Goal: Transaction & Acquisition: Purchase product/service

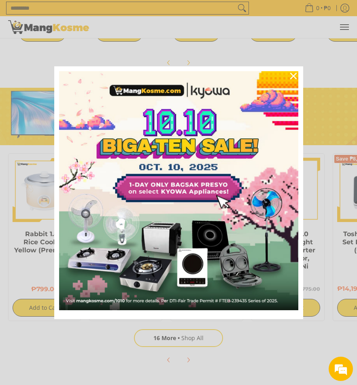
scroll to position [0, 225]
click at [293, 76] on icon "close icon" at bounding box center [293, 76] width 6 height 6
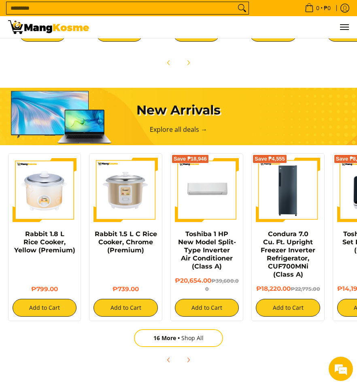
click at [176, 10] on input "Search..." at bounding box center [120, 8] width 229 height 12
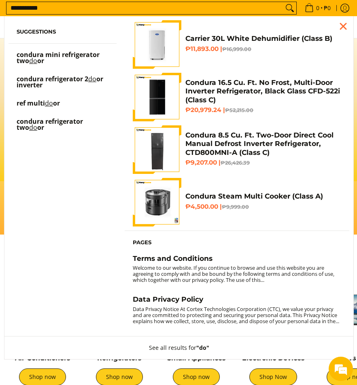
scroll to position [0, 0]
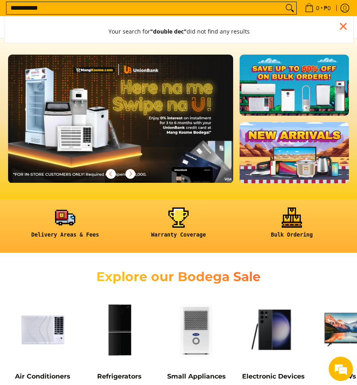
type input "**********"
click at [283, 2] on button "Search" at bounding box center [289, 8] width 13 height 12
